Goal: Transaction & Acquisition: Purchase product/service

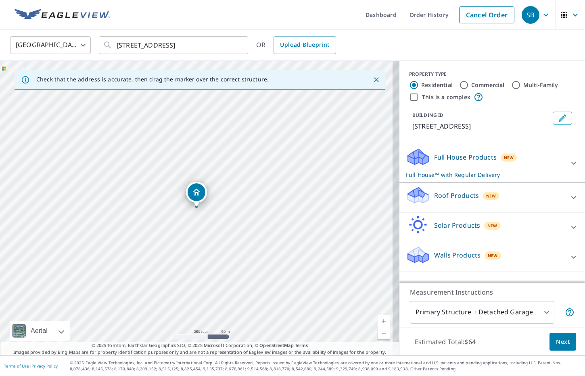
click at [450, 200] on p "Roof Products" at bounding box center [456, 196] width 45 height 10
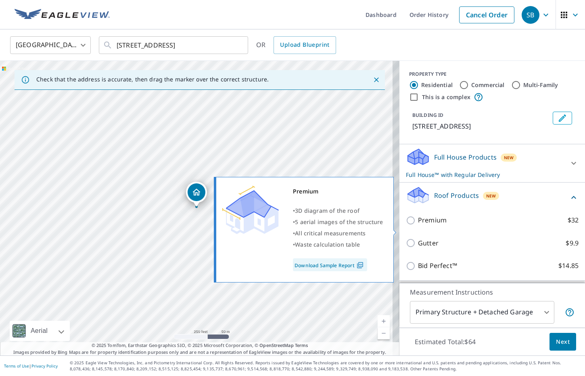
click at [418, 225] on p "Premium" at bounding box center [432, 220] width 29 height 10
click at [418, 225] on input "Premium $32" at bounding box center [412, 221] width 12 height 10
checkbox input "true"
checkbox input "false"
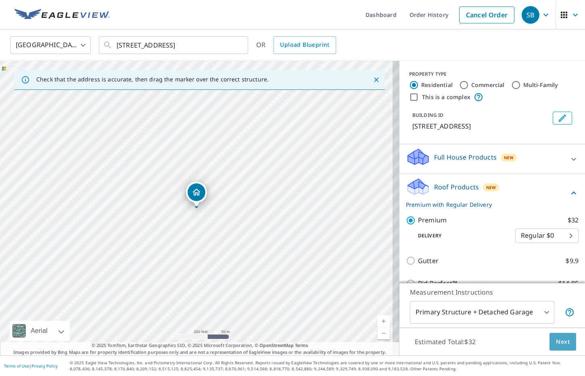
click at [556, 341] on span "Next" at bounding box center [563, 342] width 14 height 10
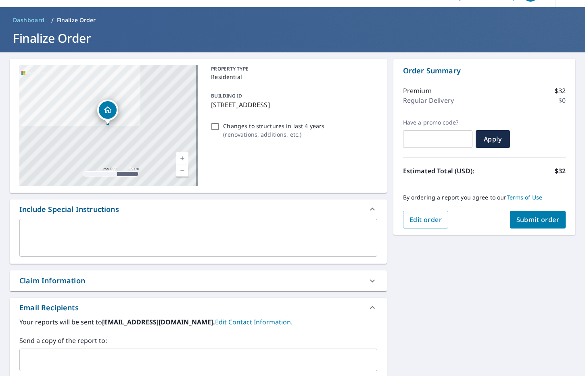
scroll to position [81, 0]
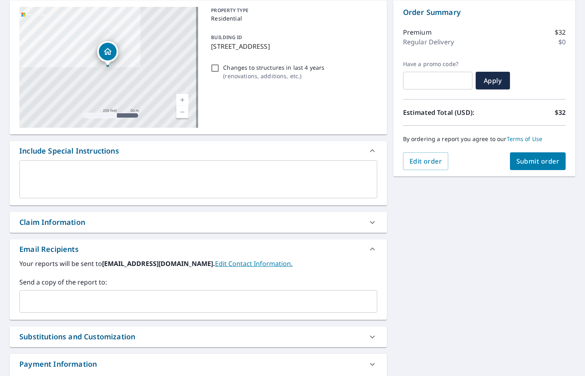
click at [163, 313] on div "Your reports will be sent to [EMAIL_ADDRESS][DOMAIN_NAME]. Edit Contact Informa…" at bounding box center [198, 289] width 377 height 61
click at [166, 307] on input "text" at bounding box center [192, 301] width 338 height 15
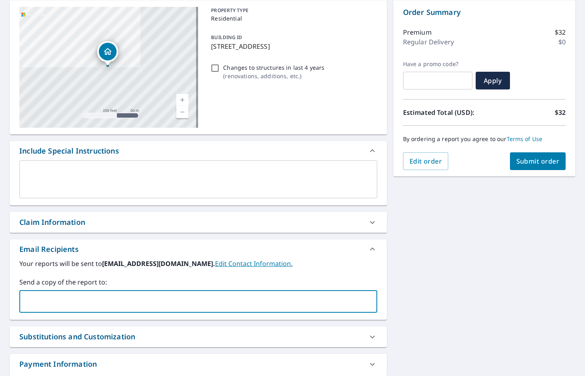
paste input "[PERSON_NAME][EMAIL_ADDRESS][DOMAIN_NAME]"
type input "[PERSON_NAME][EMAIL_ADDRESS][DOMAIN_NAME]"
checkbox input "true"
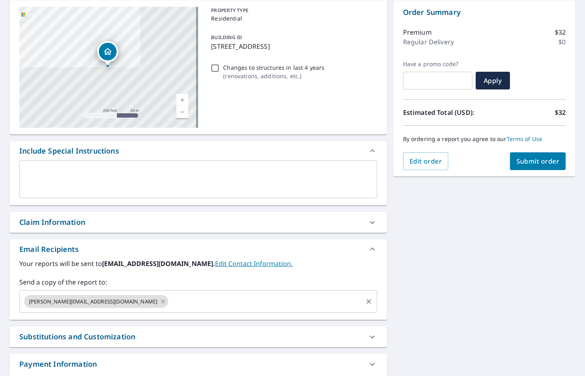
click at [169, 305] on input "text" at bounding box center [265, 301] width 192 height 15
paste input "[PERSON_NAME][EMAIL_ADDRESS][PERSON_NAME][DOMAIN_NAME]"
type input "[PERSON_NAME][EMAIL_ADDRESS][PERSON_NAME][DOMAIN_NAME]"
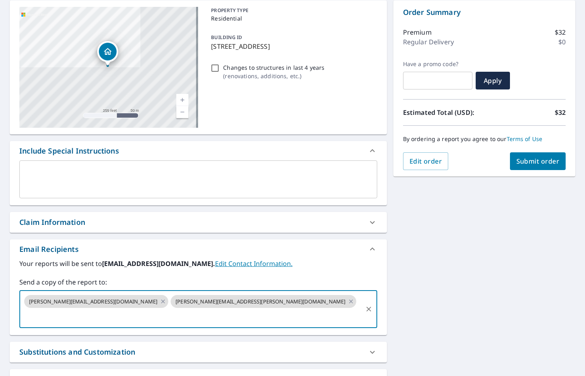
click at [543, 208] on div "[STREET_ADDRESS] Aerial Road A standard road map Aerial A detailed look from ab…" at bounding box center [292, 208] width 585 height 428
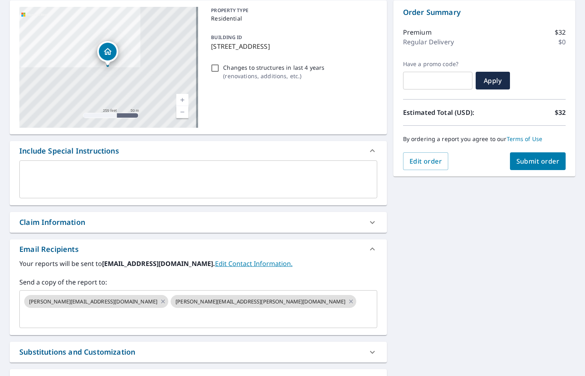
click at [459, 250] on div "[STREET_ADDRESS] Aerial Road A standard road map Aerial A detailed look from ab…" at bounding box center [292, 208] width 585 height 428
click at [543, 155] on button "Submit order" at bounding box center [538, 161] width 56 height 18
checkbox input "true"
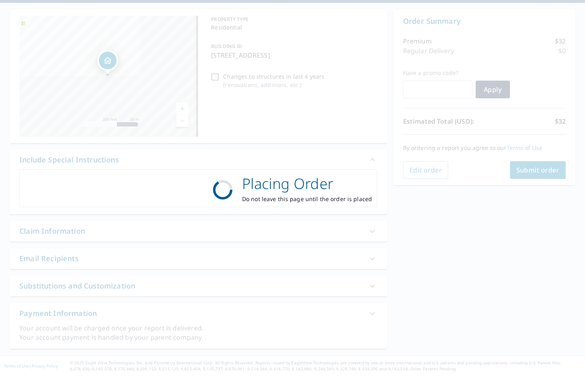
scroll to position [72, 0]
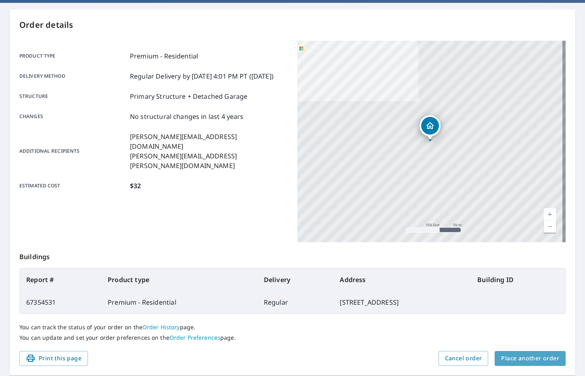
click at [527, 354] on button "Place another order" at bounding box center [530, 358] width 71 height 15
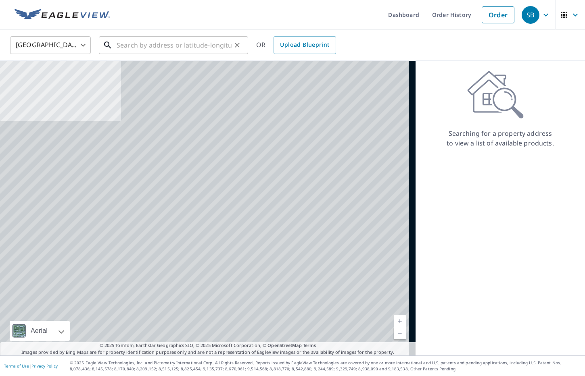
click at [201, 46] on input "text" at bounding box center [174, 45] width 115 height 23
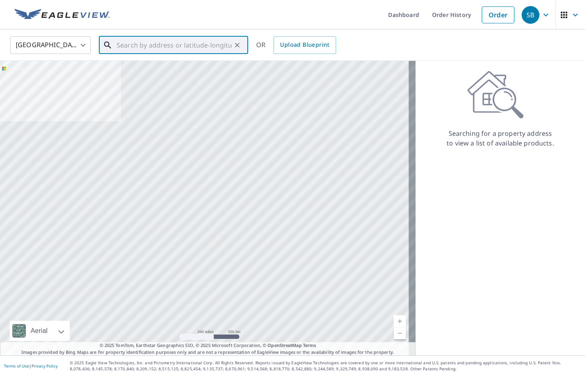
paste input "[STREET_ADDRESS][PERSON_NAME]"
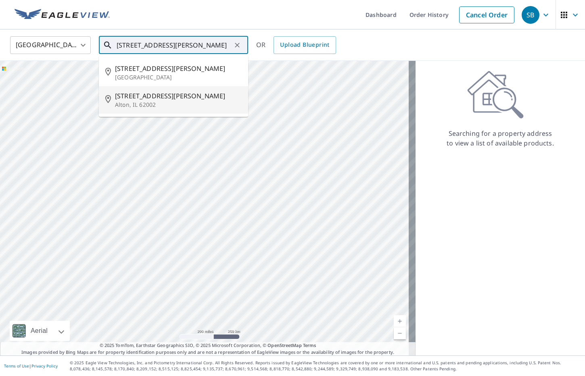
click at [175, 98] on span "[STREET_ADDRESS][PERSON_NAME]" at bounding box center [178, 96] width 127 height 10
type input "[STREET_ADDRESS][PERSON_NAME]"
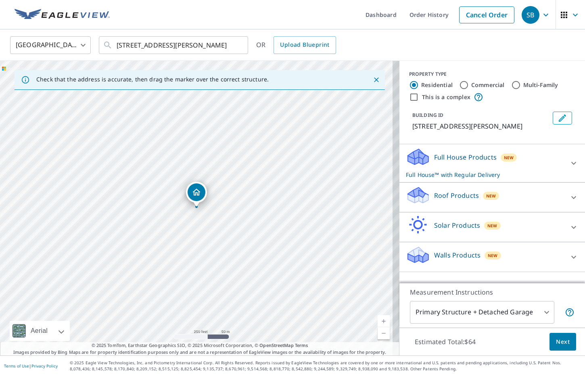
click at [492, 200] on div "Roof Products New" at bounding box center [485, 197] width 158 height 23
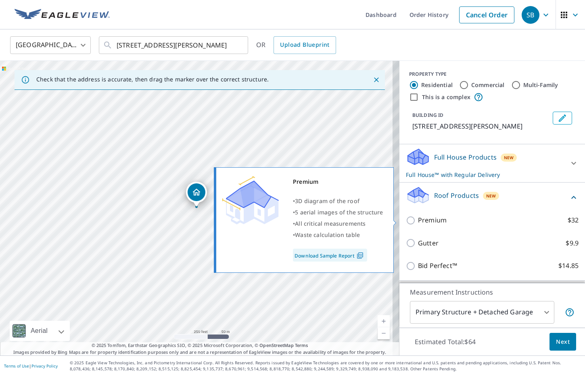
click at [426, 219] on p "Premium" at bounding box center [432, 220] width 29 height 10
click at [418, 219] on input "Premium $32" at bounding box center [412, 221] width 12 height 10
checkbox input "true"
checkbox input "false"
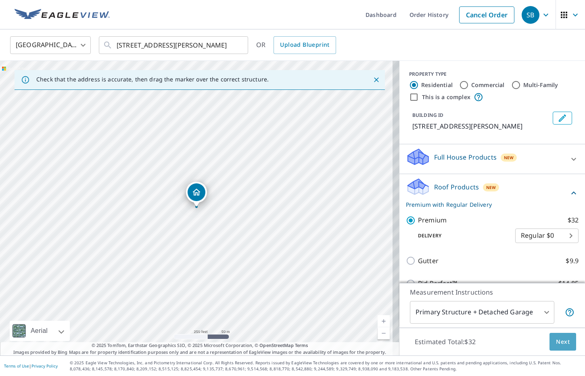
click at [556, 341] on span "Next" at bounding box center [563, 342] width 14 height 10
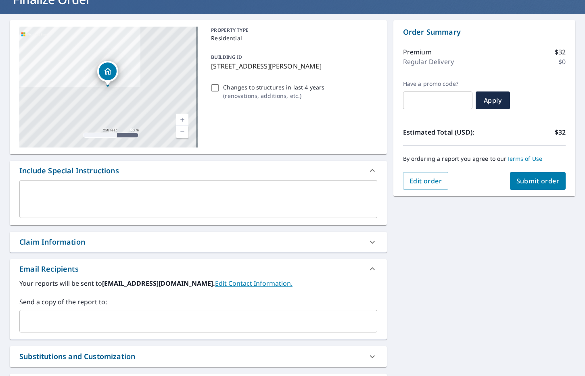
scroll to position [67, 0]
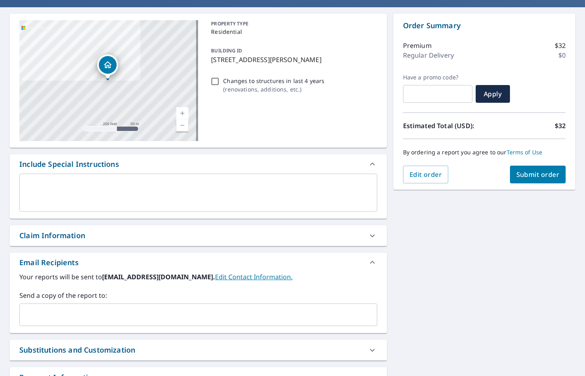
click at [175, 321] on input "text" at bounding box center [192, 314] width 338 height 15
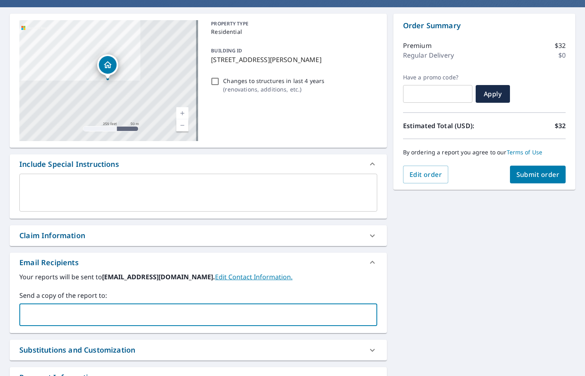
paste input "[PERSON_NAME][EMAIL_ADDRESS][DOMAIN_NAME]"
type input "[PERSON_NAME][EMAIL_ADDRESS][DOMAIN_NAME]"
checkbox input "true"
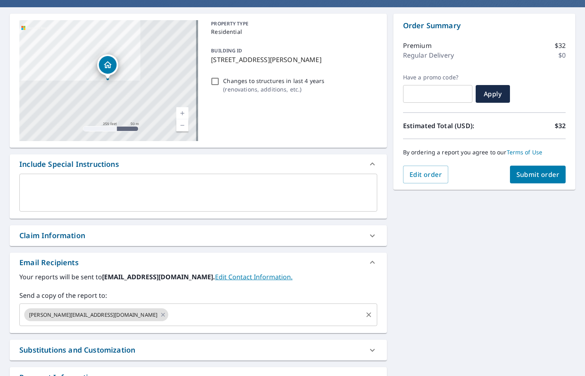
click at [187, 310] on input "text" at bounding box center [265, 314] width 192 height 15
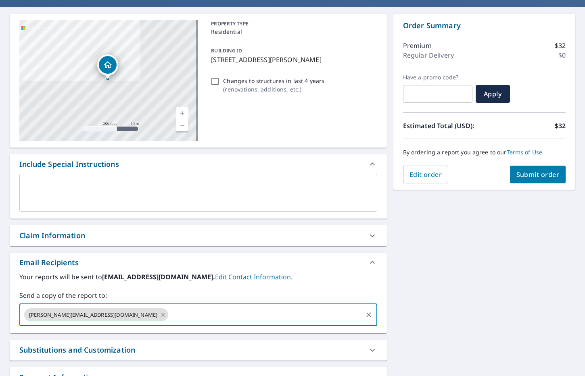
paste input "[PERSON_NAME][EMAIL_ADDRESS][PERSON_NAME][DOMAIN_NAME]"
type input "[PERSON_NAME][EMAIL_ADDRESS][PERSON_NAME][DOMAIN_NAME]"
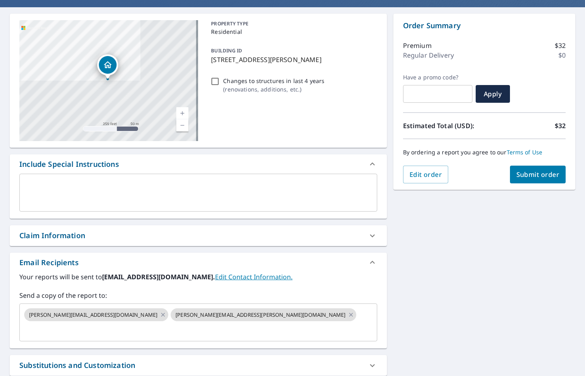
click at [520, 264] on div "[STREET_ADDRESS][GEOGRAPHIC_DATA][PERSON_NAME] A standard road map Aerial A det…" at bounding box center [292, 221] width 585 height 428
click at [530, 172] on span "Submit order" at bounding box center [537, 174] width 43 height 9
checkbox input "true"
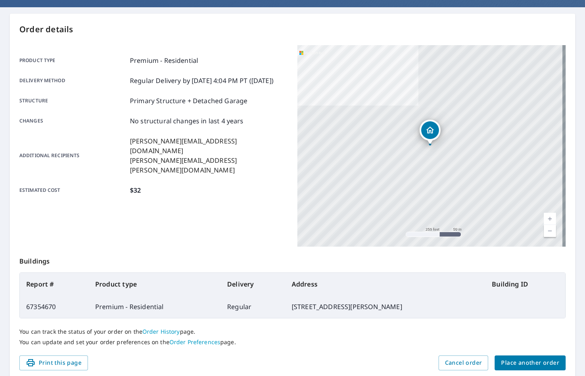
click at [528, 363] on span "Place another order" at bounding box center [530, 363] width 58 height 10
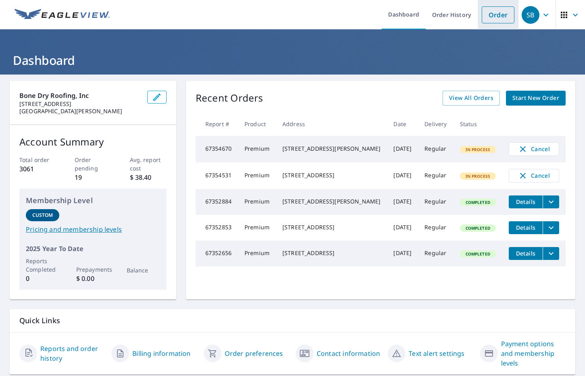
click at [495, 14] on link "Order" at bounding box center [498, 14] width 33 height 17
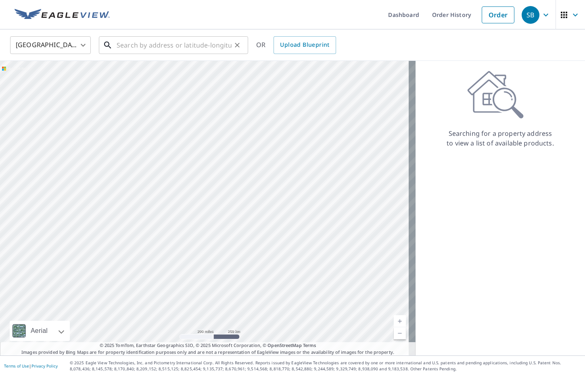
click at [158, 43] on input "text" at bounding box center [174, 45] width 115 height 23
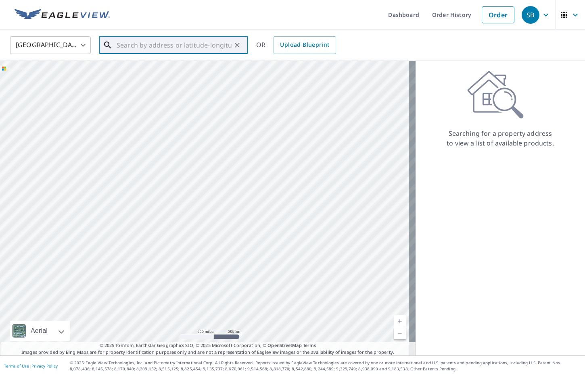
paste input "[STREET_ADDRESS][PERSON_NAME]"
click at [184, 63] on li "10319 Ashbrook Dr Saint Louis, MO 63137" at bounding box center [173, 72] width 149 height 27
type input "10319 Ashbrook Dr Saint Louis, MO 63137"
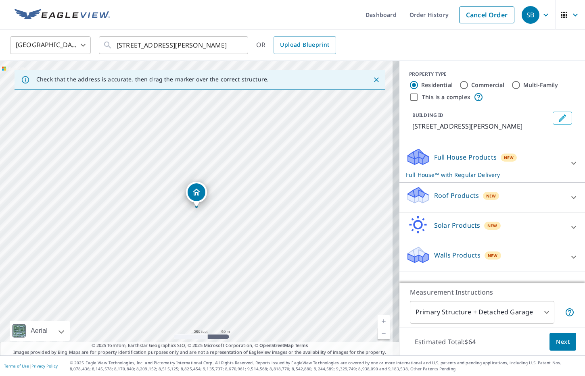
click at [457, 196] on p "Roof Products" at bounding box center [456, 196] width 45 height 10
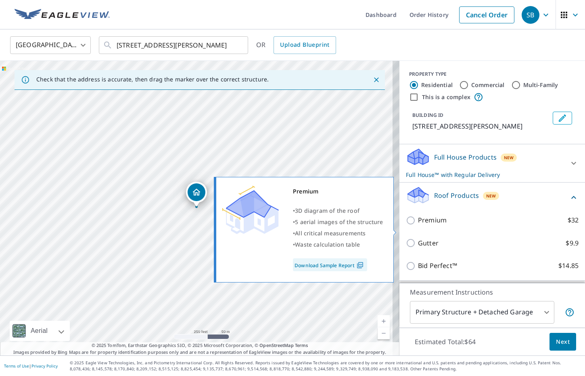
click at [419, 225] on p "Premium" at bounding box center [432, 220] width 29 height 10
click at [418, 225] on input "Premium $32" at bounding box center [412, 221] width 12 height 10
checkbox input "true"
checkbox input "false"
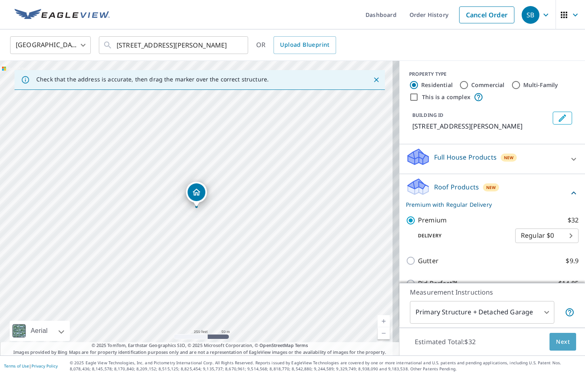
click at [557, 337] on span "Next" at bounding box center [563, 342] width 14 height 10
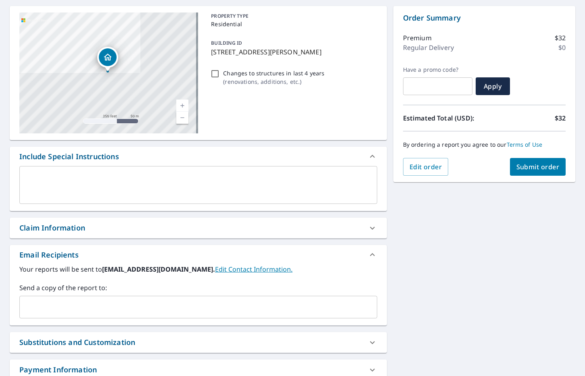
scroll to position [81, 0]
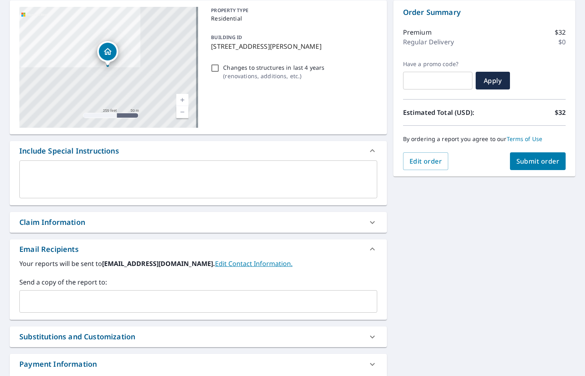
click at [170, 301] on input "text" at bounding box center [192, 301] width 338 height 15
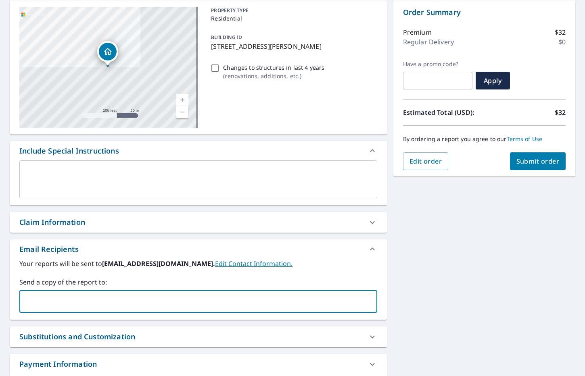
paste input "[PERSON_NAME][EMAIL_ADDRESS][DOMAIN_NAME]"
type input "[PERSON_NAME][EMAIL_ADDRESS][DOMAIN_NAME]"
checkbox input "true"
click at [176, 305] on input "text" at bounding box center [265, 301] width 192 height 15
paste input "Ian.Bock@Bonedry.com"
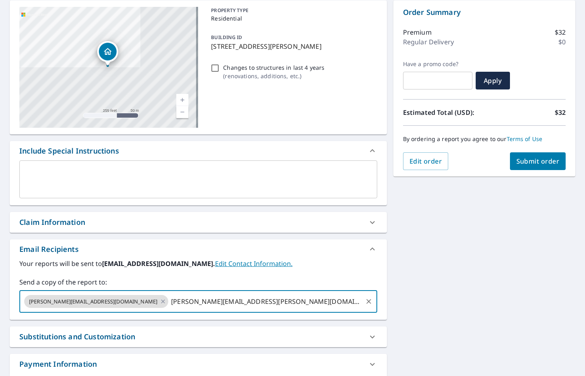
type input "Ian.Bock@Bonedry.com"
click at [496, 290] on div "10319 Ashbrook Dr Saint Louis, MO 63137 Aerial Road A standard road map Aerial …" at bounding box center [292, 200] width 585 height 413
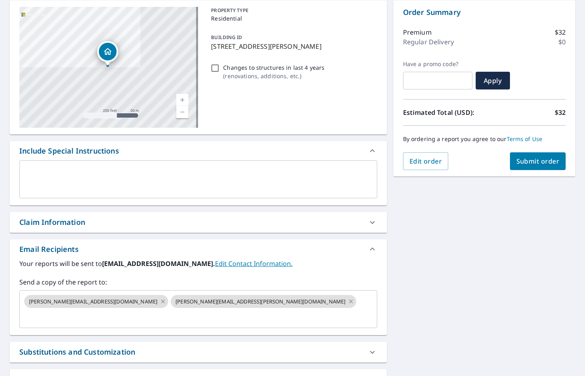
click at [522, 162] on span "Submit order" at bounding box center [537, 161] width 43 height 9
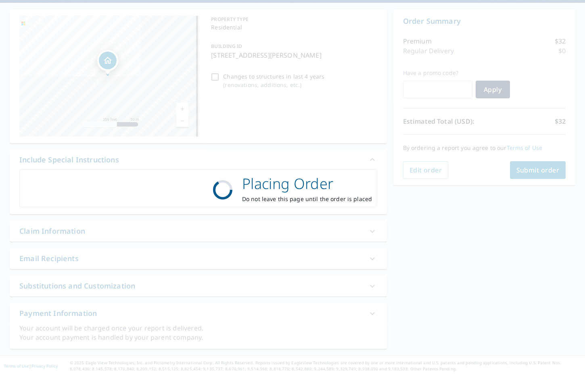
checkbox input "true"
